Goal: Task Accomplishment & Management: Use online tool/utility

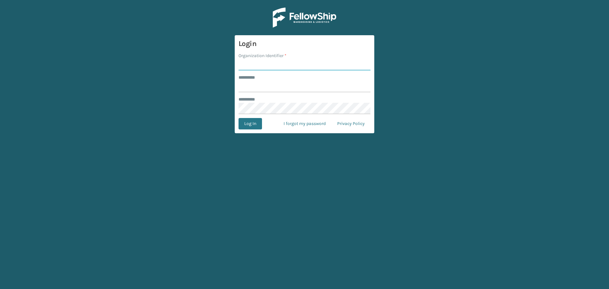
click at [269, 68] on input "Organization Identifier *" at bounding box center [305, 64] width 132 height 11
click at [357, 65] on input "Organization Identifier *" at bounding box center [305, 64] width 132 height 11
click at [363, 67] on input "Organization Identifier *" at bounding box center [305, 64] width 132 height 11
drag, startPoint x: 348, startPoint y: 65, endPoint x: 341, endPoint y: 69, distance: 8.5
click at [348, 65] on input "Organization Identifier *" at bounding box center [305, 64] width 132 height 11
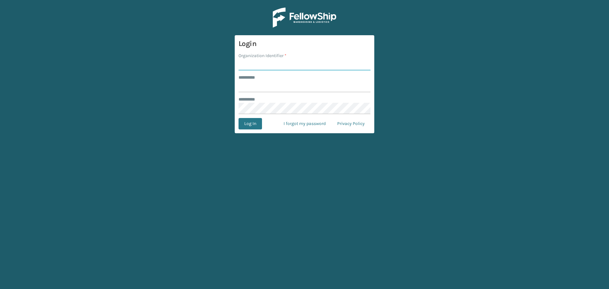
type input "superadminorganization"
click at [321, 86] on input "******** *" at bounding box center [305, 86] width 132 height 11
type input "*********"
click at [241, 117] on form "Login Organization Identifier * superadminorganization ******** * ********* ***…" at bounding box center [305, 84] width 140 height 98
click at [247, 128] on button "Log In" at bounding box center [250, 123] width 23 height 11
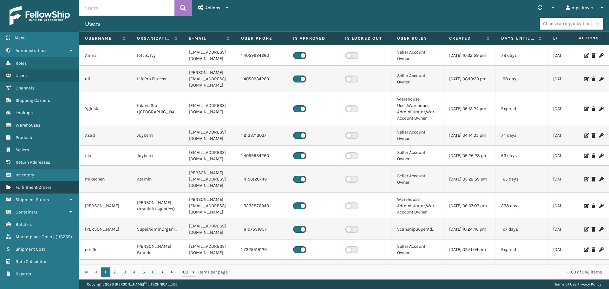
click at [39, 187] on span "Fulfillment Orders" at bounding box center [34, 187] width 36 height 5
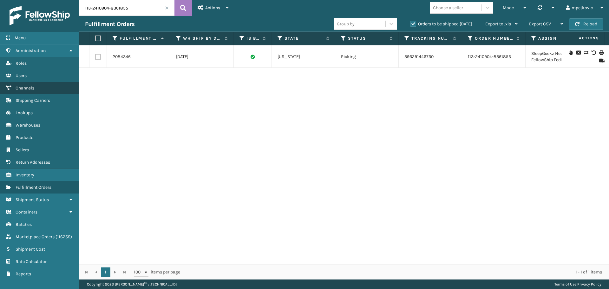
click at [32, 85] on span "Channels" at bounding box center [25, 87] width 19 height 5
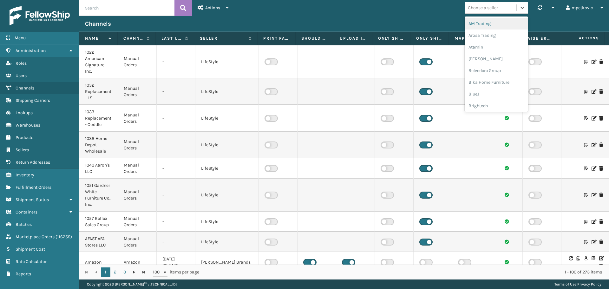
click at [481, 10] on div "Choose a seller" at bounding box center [483, 7] width 30 height 7
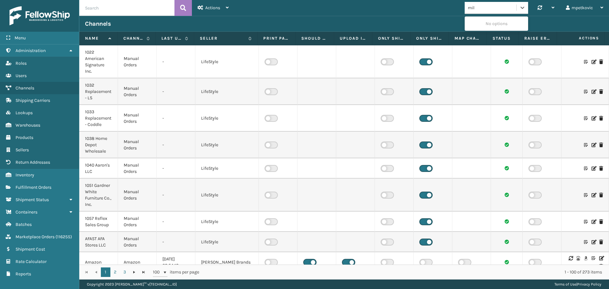
type input "mill"
click at [477, 22] on div "[PERSON_NAME] Brands" at bounding box center [496, 24] width 63 height 12
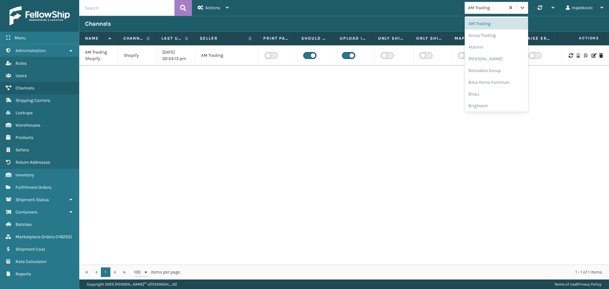
click at [482, 5] on div "AM Trading" at bounding box center [487, 7] width 38 height 7
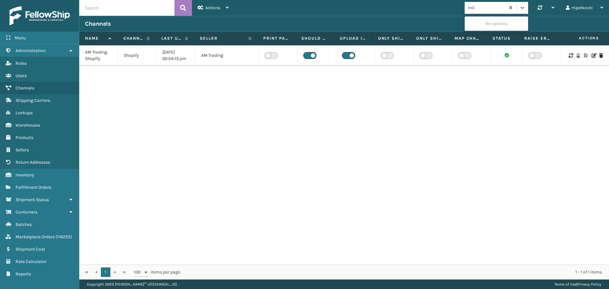
type input "mill"
click at [495, 24] on div "[PERSON_NAME] Brands" at bounding box center [496, 24] width 63 height 12
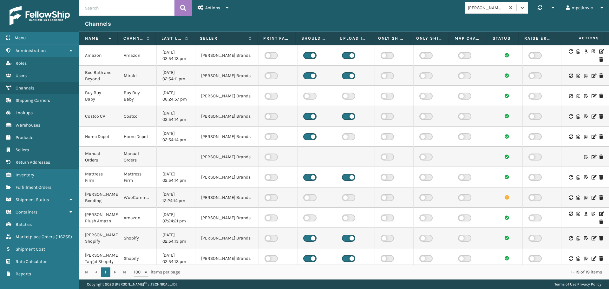
click at [599, 51] on icon at bounding box center [601, 51] width 4 height 4
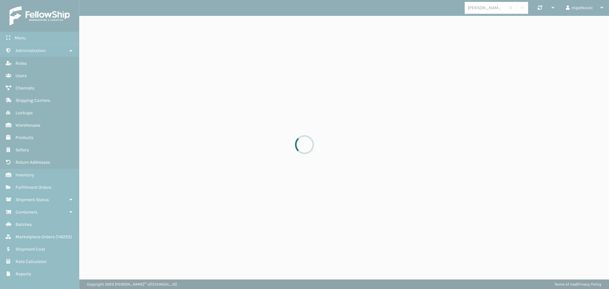
select select "pm"
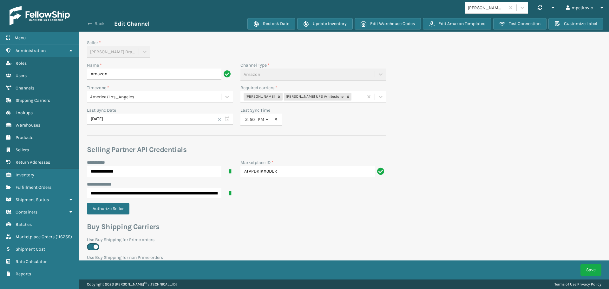
click at [94, 23] on button "Back" at bounding box center [99, 24] width 29 height 6
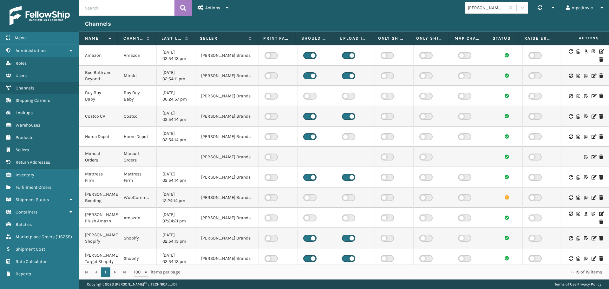
click at [119, 10] on input "text" at bounding box center [126, 8] width 95 height 16
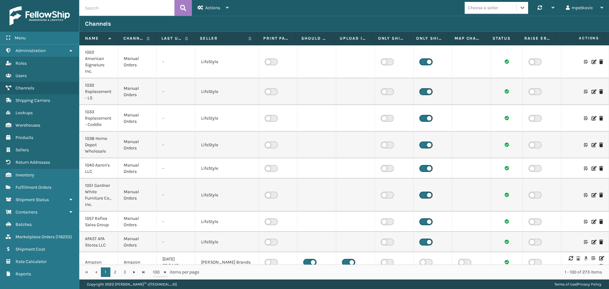
click at [107, 10] on input "text" at bounding box center [126, 8] width 95 height 16
type input "sfp"
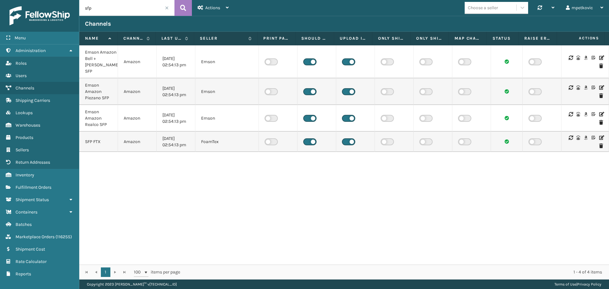
click at [599, 135] on icon at bounding box center [601, 137] width 4 height 4
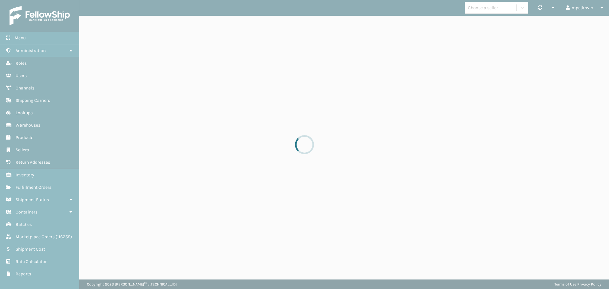
select select "pm"
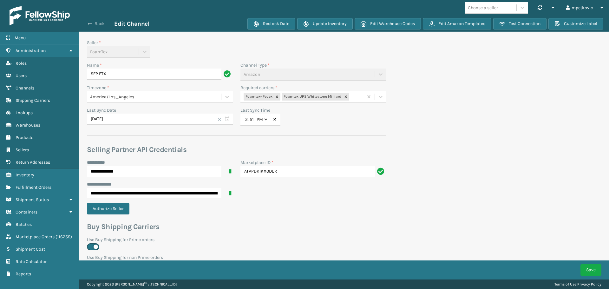
click at [101, 24] on button "Back" at bounding box center [99, 24] width 29 height 6
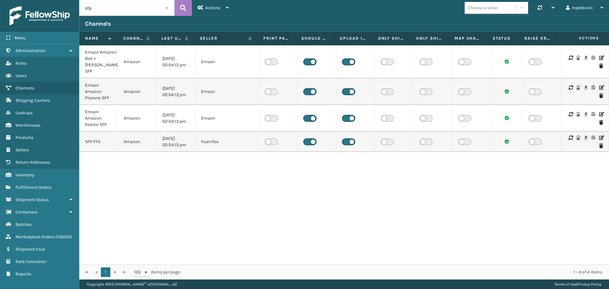
click at [178, 186] on div "Emson Amazon Bell + Howell SFP Amazon 09/17/2025 02:54:13 pm Emson Emson Amazon…" at bounding box center [344, 154] width 530 height 219
click at [166, 7] on span at bounding box center [167, 8] width 4 height 4
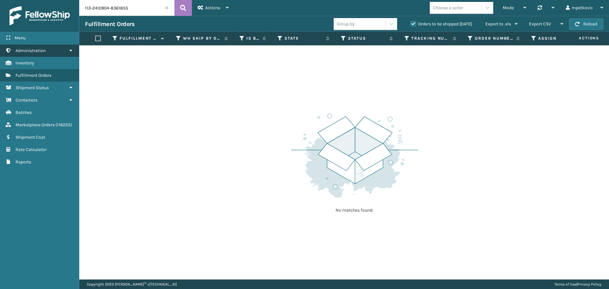
click at [22, 49] on span "Administration" at bounding box center [31, 50] width 30 height 5
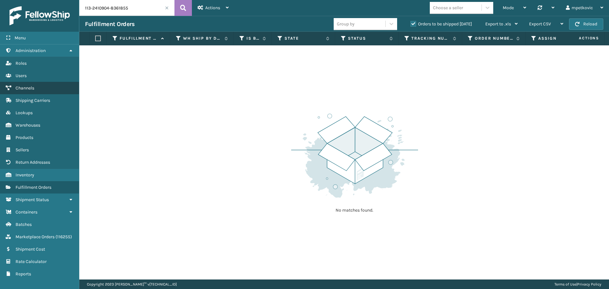
click at [48, 89] on link "Channels" at bounding box center [39, 88] width 79 height 12
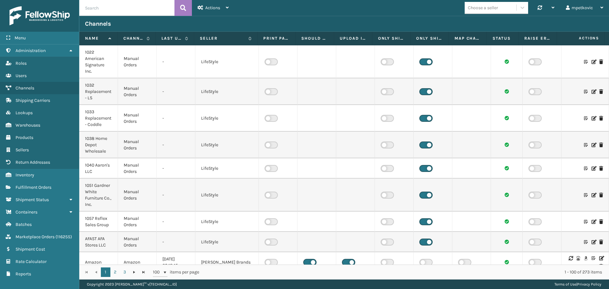
click at [231, 19] on div "Channels" at bounding box center [344, 24] width 530 height 16
click at [217, 10] on span "Actions" at bounding box center [212, 7] width 15 height 5
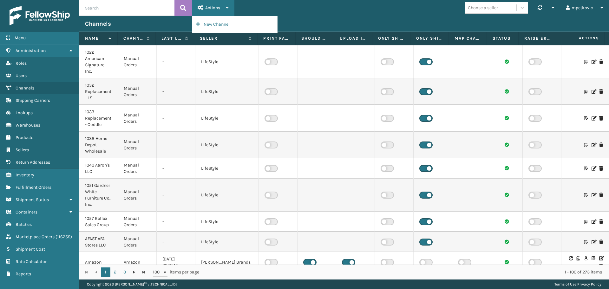
click at [217, 10] on span "Actions" at bounding box center [212, 7] width 15 height 5
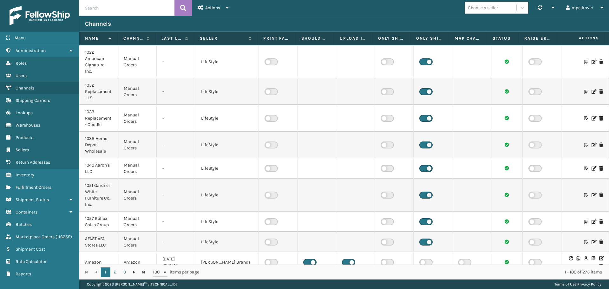
click at [179, 24] on div "Channels" at bounding box center [344, 24] width 518 height 8
click at [145, 23] on div "Channels" at bounding box center [344, 24] width 518 height 8
click at [487, 14] on div "Choose a seller Synchronise all channels mpetkovic Log Out" at bounding box center [421, 8] width 375 height 16
click at [487, 10] on div "Choose a seller" at bounding box center [483, 7] width 30 height 7
type input "mill"
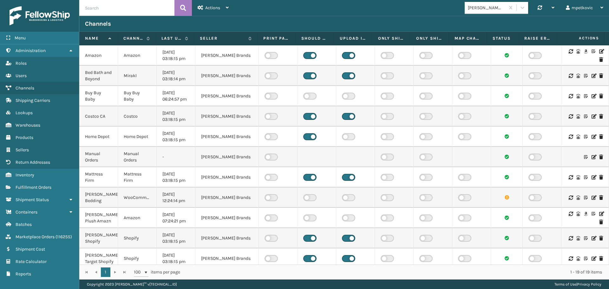
click at [599, 51] on icon at bounding box center [601, 51] width 4 height 4
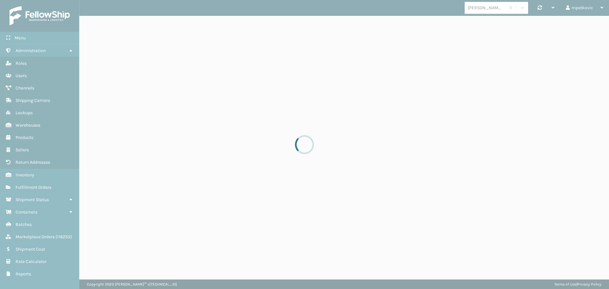
select select "pm"
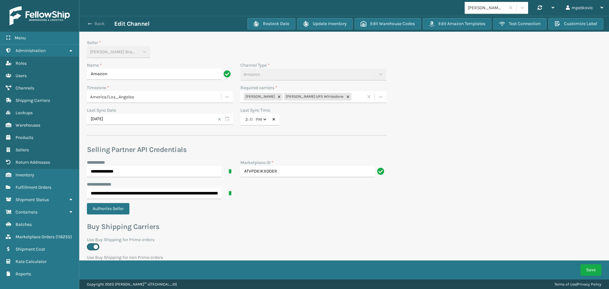
click at [95, 24] on button "Back" at bounding box center [99, 24] width 29 height 6
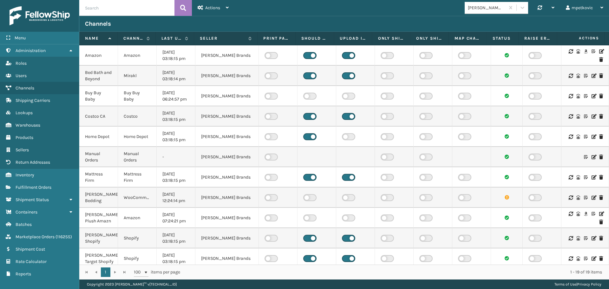
click at [294, 26] on div "Channels" at bounding box center [344, 24] width 518 height 8
click at [278, 25] on div "Channels" at bounding box center [344, 24] width 518 height 8
click at [264, 23] on div "Channels" at bounding box center [344, 24] width 518 height 8
click at [228, 23] on div "Channels" at bounding box center [344, 24] width 518 height 8
click at [210, 24] on div "Channels" at bounding box center [344, 24] width 518 height 8
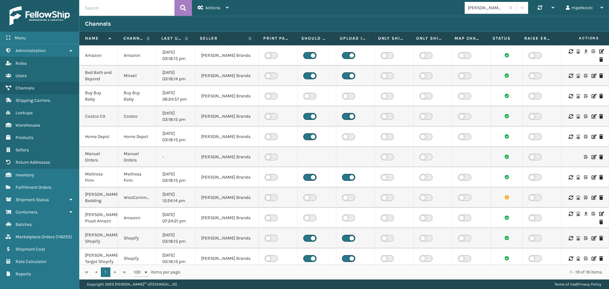
click at [151, 24] on div "Channels" at bounding box center [344, 24] width 518 height 8
click at [125, 24] on div "Channels" at bounding box center [344, 24] width 518 height 8
click at [94, 31] on div "Channels" at bounding box center [344, 24] width 530 height 16
click at [312, 22] on div "Channels" at bounding box center [344, 24] width 518 height 8
click at [234, 20] on div "Channels" at bounding box center [344, 24] width 530 height 16
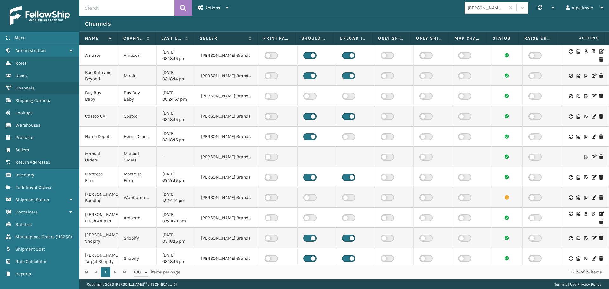
click at [211, 21] on div "Channels" at bounding box center [344, 24] width 518 height 8
click at [125, 24] on div "Channels" at bounding box center [344, 24] width 518 height 8
click at [90, 30] on div "Channels" at bounding box center [344, 24] width 530 height 16
click at [315, 23] on div "Channels" at bounding box center [344, 24] width 518 height 8
click at [311, 23] on div "Channels" at bounding box center [344, 24] width 518 height 8
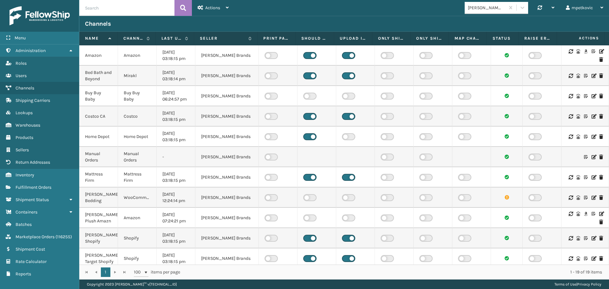
click at [269, 21] on div "Channels" at bounding box center [344, 24] width 518 height 8
click at [232, 21] on div "Channels" at bounding box center [344, 24] width 518 height 8
click at [233, 20] on div "Channels" at bounding box center [344, 24] width 518 height 8
click at [213, 25] on div "Channels" at bounding box center [344, 24] width 518 height 8
drag, startPoint x: 234, startPoint y: 23, endPoint x: 213, endPoint y: 23, distance: 21.3
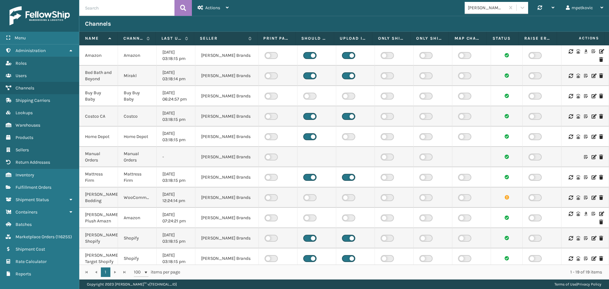
click at [230, 23] on div "Channels" at bounding box center [344, 24] width 518 height 8
click at [211, 23] on div "Channels" at bounding box center [344, 24] width 518 height 8
click at [228, 22] on div "Channels" at bounding box center [344, 24] width 518 height 8
click at [232, 21] on div "Channels" at bounding box center [344, 24] width 518 height 8
click at [131, 11] on input "text" at bounding box center [126, 8] width 95 height 16
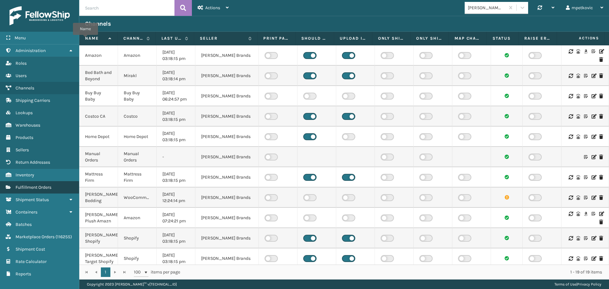
click at [33, 182] on link "Fulfillment Orders" at bounding box center [39, 187] width 79 height 12
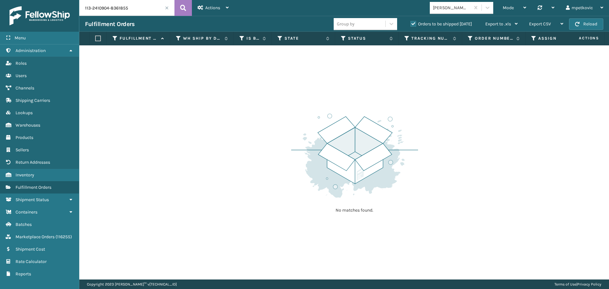
click at [130, 7] on input "113-2410904-8361855" at bounding box center [126, 8] width 95 height 16
paste input "2084477"
type input "2084477"
click at [185, 9] on icon at bounding box center [183, 8] width 6 height 10
click at [426, 22] on label "Orders to be shipped [DATE]" at bounding box center [441, 23] width 62 height 5
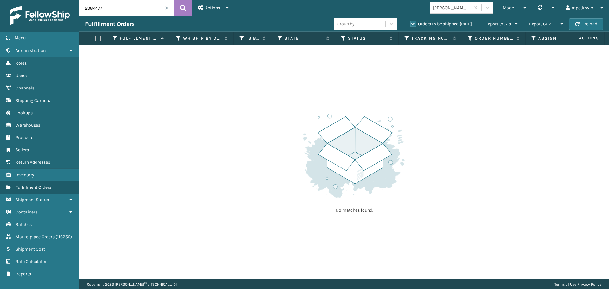
click at [411, 22] on input "Orders to be shipped [DATE]" at bounding box center [410, 22] width 0 height 4
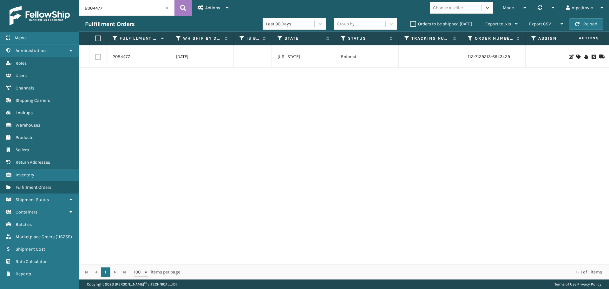
click at [444, 23] on label "Orders to be shipped [DATE]" at bounding box center [441, 23] width 62 height 5
click at [411, 23] on input "Orders to be shipped [DATE]" at bounding box center [410, 22] width 0 height 4
click at [298, 82] on div "2084477 [DATE] [US_STATE] Entered 112-7129213-6943429 Amazon SFP FTX - 410079-1…" at bounding box center [344, 154] width 530 height 219
click at [198, 112] on div "2084477 [DATE] [US_STATE] Entered 112-7129213-6943429 Amazon SFP FTX - 410079-1…" at bounding box center [344, 154] width 530 height 219
click at [403, 114] on div "2084477 [DATE] [US_STATE] Entered 112-7129213-6943429 Amazon SFP FTX - 410079-1…" at bounding box center [344, 154] width 530 height 219
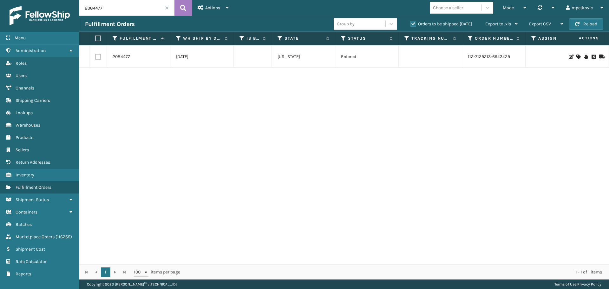
click at [576, 55] on icon at bounding box center [578, 57] width 4 height 4
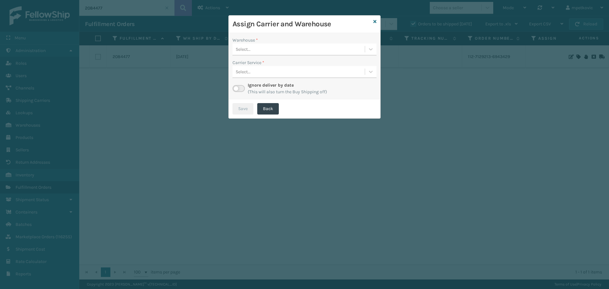
click at [376, 23] on div "Assign Carrier and Warehouse" at bounding box center [305, 24] width 152 height 17
click at [375, 23] on icon at bounding box center [374, 21] width 3 height 4
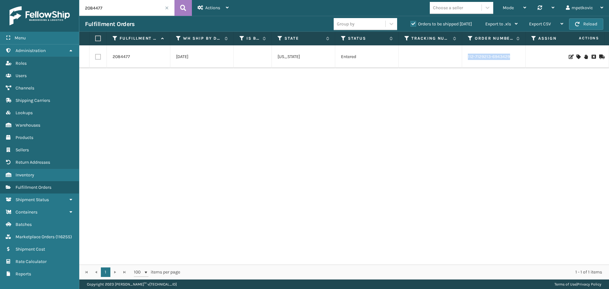
drag, startPoint x: 512, startPoint y: 58, endPoint x: 466, endPoint y: 57, distance: 45.7
click at [466, 57] on td "112-7129213-6943429" at bounding box center [493, 56] width 63 height 23
copy link "112-7129213-6943429"
click at [421, 103] on div "2084477 [DATE] [US_STATE] Entered 112-7129213-6943429 Amazon SFP FTX - 410079-1…" at bounding box center [344, 154] width 530 height 219
drag, startPoint x: 512, startPoint y: 59, endPoint x: 466, endPoint y: 59, distance: 46.0
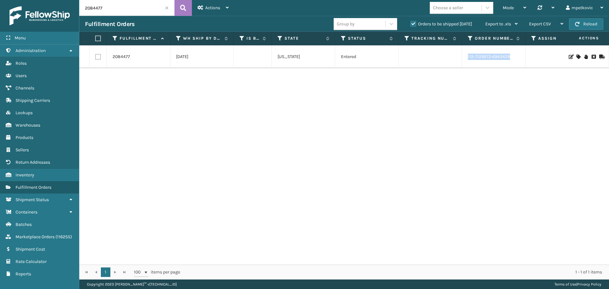
click at [466, 59] on td "112-7129213-6943429" at bounding box center [493, 56] width 63 height 23
copy link "112-7129213-6943429"
click at [356, 121] on div "2084477 [DATE] [US_STATE] Entered 112-7129213-6943429 Amazon SFP FTX - 410079-1…" at bounding box center [344, 154] width 530 height 219
drag, startPoint x: 509, startPoint y: 61, endPoint x: 461, endPoint y: 63, distance: 48.6
click at [463, 61] on td "112-7129213-6943429" at bounding box center [493, 56] width 63 height 23
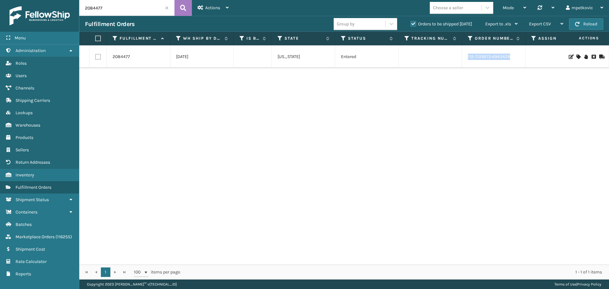
copy link "112-7129213-6943429"
click at [342, 109] on div "2084477 [DATE] [US_STATE] Entered 112-7129213-6943429 Amazon SFP FTX - 410079-1…" at bounding box center [344, 154] width 530 height 219
click at [576, 55] on icon at bounding box center [578, 57] width 4 height 4
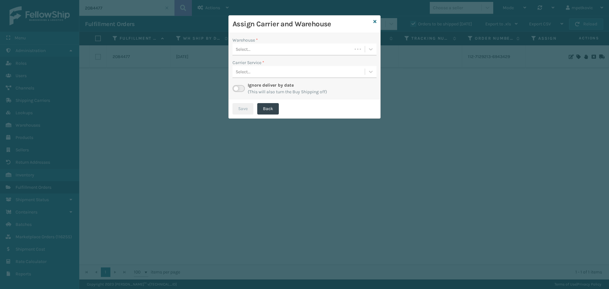
click at [290, 53] on div "Select..." at bounding box center [292, 49] width 120 height 10
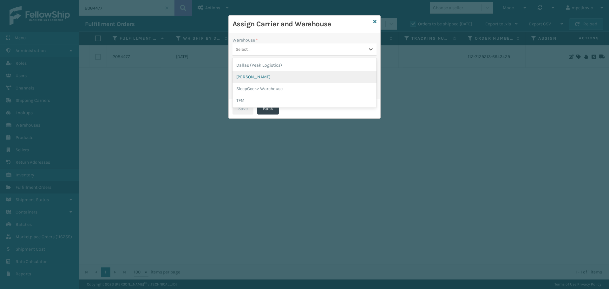
click at [278, 76] on div "[PERSON_NAME]" at bounding box center [304, 77] width 144 height 12
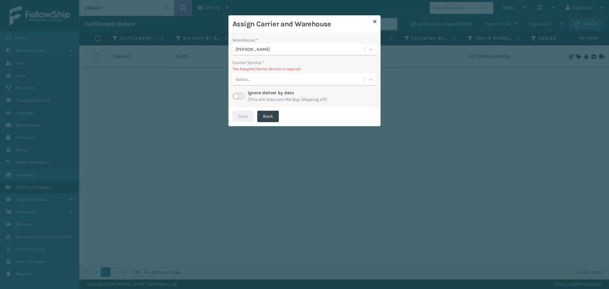
click at [264, 85] on div "Select..." at bounding box center [304, 80] width 144 height 12
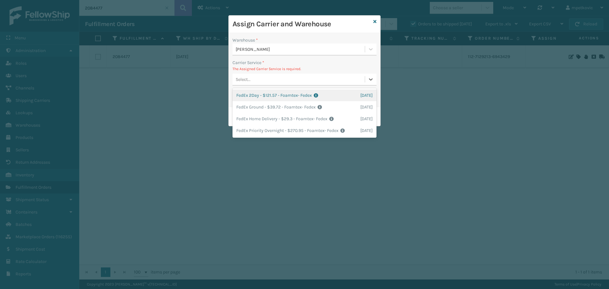
click at [265, 81] on div "Select..." at bounding box center [298, 79] width 132 height 10
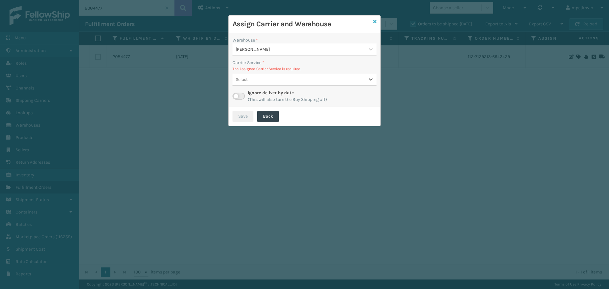
click at [374, 20] on icon at bounding box center [374, 21] width 3 height 4
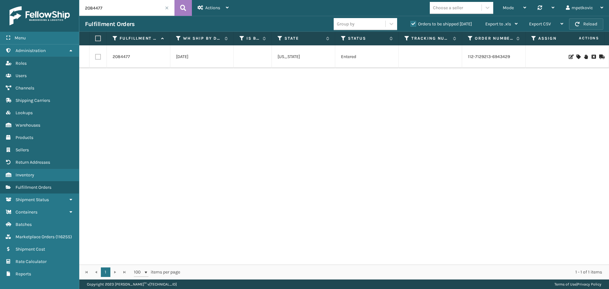
click at [578, 27] on button "Reload" at bounding box center [586, 23] width 34 height 11
click at [318, 105] on div "2084477 [DATE] [US_STATE] Assigned 393297526410 112-7129213-6943429 Foamtex- Fe…" at bounding box center [344, 154] width 530 height 219
click at [200, 113] on div "2084477 [DATE] [US_STATE] Assigned 393297526410 112-7129213-6943429 Foamtex- Fe…" at bounding box center [344, 154] width 530 height 219
click at [297, 69] on div "2084477 [DATE] [US_STATE] Assigned 393297526410 112-7129213-6943429 Foamtex- Fe…" at bounding box center [344, 154] width 530 height 219
click at [224, 84] on div "2084477 [DATE] [US_STATE] Assigned 393297526410 112-7129213-6943429 Foamtex- Fe…" at bounding box center [344, 154] width 530 height 219
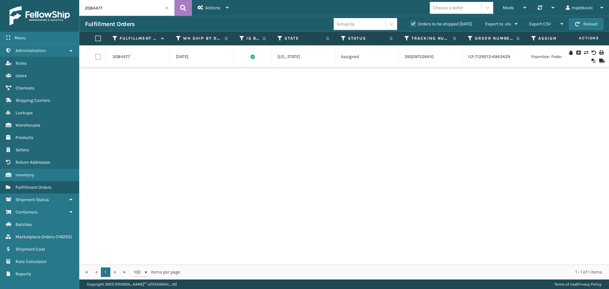
click at [212, 87] on div "2084477 [DATE] [US_STATE] Assigned 393297526410 112-7129213-6943429 Foamtex- Fe…" at bounding box center [344, 154] width 530 height 219
click at [211, 85] on div "2084477 [DATE] [US_STATE] Assigned 393297526410 112-7129213-6943429 Foamtex- Fe…" at bounding box center [344, 154] width 530 height 219
click at [200, 86] on div "2084477 [DATE] [US_STATE] Assigned 393297526410 112-7129213-6943429 Foamtex- Fe…" at bounding box center [344, 154] width 530 height 219
click at [170, 84] on div "2084477 [DATE] [US_STATE] Assigned 393297526410 112-7129213-6943429 Foamtex- Fe…" at bounding box center [344, 154] width 530 height 219
drag, startPoint x: 186, startPoint y: 82, endPoint x: 199, endPoint y: 82, distance: 13.4
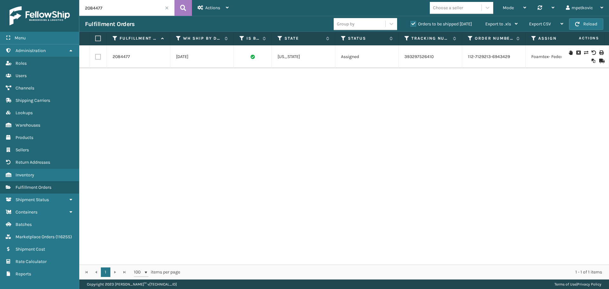
click at [186, 82] on div "2084477 [DATE] [US_STATE] Assigned 393297526410 112-7129213-6943429 Foamtex- Fe…" at bounding box center [344, 154] width 530 height 219
click at [201, 80] on div "2084477 [DATE] [US_STATE] Assigned 393297526410 112-7129213-6943429 Foamtex- Fe…" at bounding box center [344, 154] width 530 height 219
click at [159, 80] on div "2084477 [DATE] [US_STATE] Assigned 393297526410 112-7129213-6943429 Foamtex- Fe…" at bounding box center [344, 154] width 530 height 219
click at [143, 82] on div "2084477 [DATE] [US_STATE] Assigned 393297526410 112-7129213-6943429 Foamtex- Fe…" at bounding box center [344, 154] width 530 height 219
click at [229, 121] on div "2084477 [DATE] [US_STATE] Assigned 393297526410 112-7129213-6943429 Foamtex- Fe…" at bounding box center [344, 154] width 530 height 219
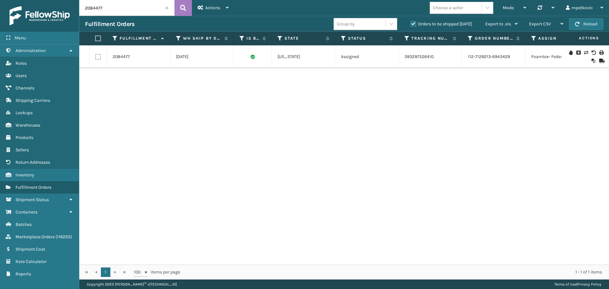
click at [194, 89] on div "2084477 [DATE] [US_STATE] Assigned 393297526410 112-7129213-6943429 Foamtex- Fe…" at bounding box center [344, 154] width 530 height 219
click at [154, 90] on div "2084477 [DATE] [US_STATE] Assigned 393297526410 112-7129213-6943429 Foamtex- Fe…" at bounding box center [344, 154] width 530 height 219
click at [143, 91] on div "2084477 [DATE] [US_STATE] Assigned 393297526410 112-7129213-6943429 Foamtex- Fe…" at bounding box center [344, 154] width 530 height 219
click at [141, 84] on div "2084477 [DATE] [US_STATE] Assigned 393297526410 112-7129213-6943429 Foamtex- Fe…" at bounding box center [344, 154] width 530 height 219
click at [256, 115] on div "2084477 [DATE] [US_STATE] Assigned 393297526410 112-7129213-6943429 Foamtex- Fe…" at bounding box center [344, 154] width 530 height 219
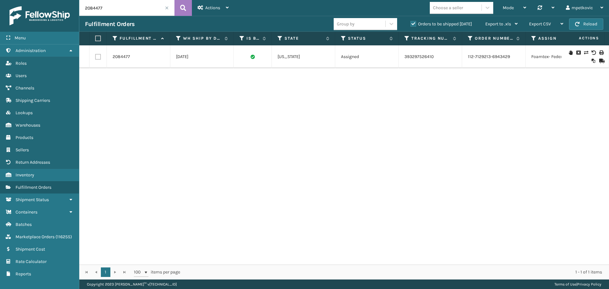
click at [475, 134] on div "2084477 [DATE] [US_STATE] Assigned 393297526410 112-7129213-6943429 Foamtex- Fe…" at bounding box center [344, 154] width 530 height 219
click at [594, 19] on button "Reload" at bounding box center [586, 23] width 34 height 11
click at [500, 108] on div "2084477 [DATE] [US_STATE] Assigned 393297526410 112-7129213-6943429 Foamtex- Fe…" at bounding box center [344, 154] width 530 height 219
click at [584, 53] on icon at bounding box center [586, 52] width 4 height 4
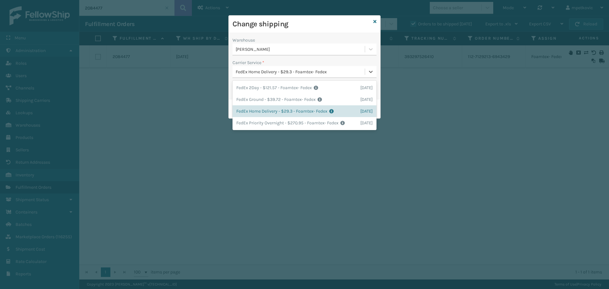
click at [315, 70] on div "FedEx Home Delivery - $29.3 - Foamtex- Fedex" at bounding box center [301, 72] width 130 height 7
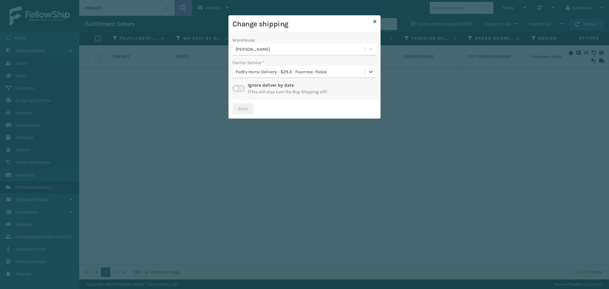
click at [315, 70] on div "FedEx Home Delivery - $29.3 - Foamtex- Fedex" at bounding box center [301, 72] width 130 height 7
